Goal: Task Accomplishment & Management: Manage account settings

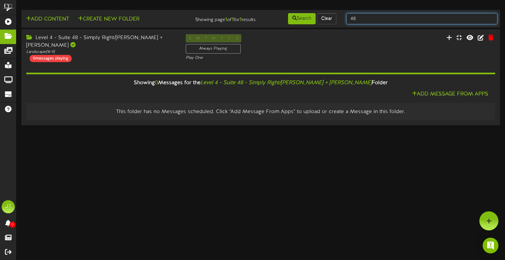
click at [381, 18] on input "48" at bounding box center [421, 18] width 151 height 11
type input "47"
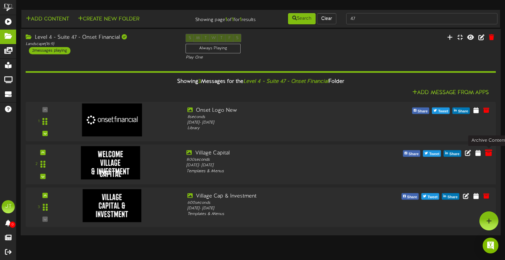
click at [488, 155] on icon at bounding box center [488, 152] width 7 height 7
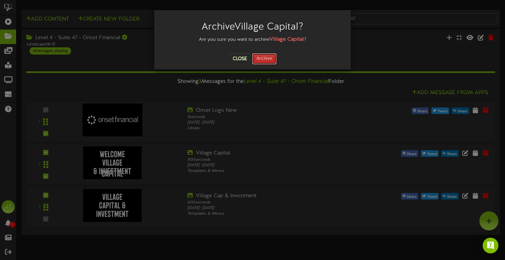
click at [257, 57] on button "Archive" at bounding box center [264, 58] width 24 height 11
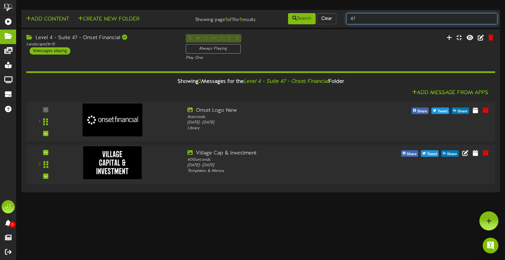
click at [360, 20] on input "47" at bounding box center [421, 18] width 151 height 11
type input "4"
type input "Suite 1"
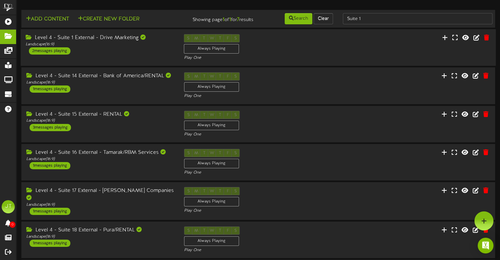
click at [128, 60] on div "Level 4 - Suite 1 External - Drive Marketing Landscape ( 16:9 ) 2 messages play…" at bounding box center [258, 47] width 475 height 27
